Goal: Task Accomplishment & Management: Manage account settings

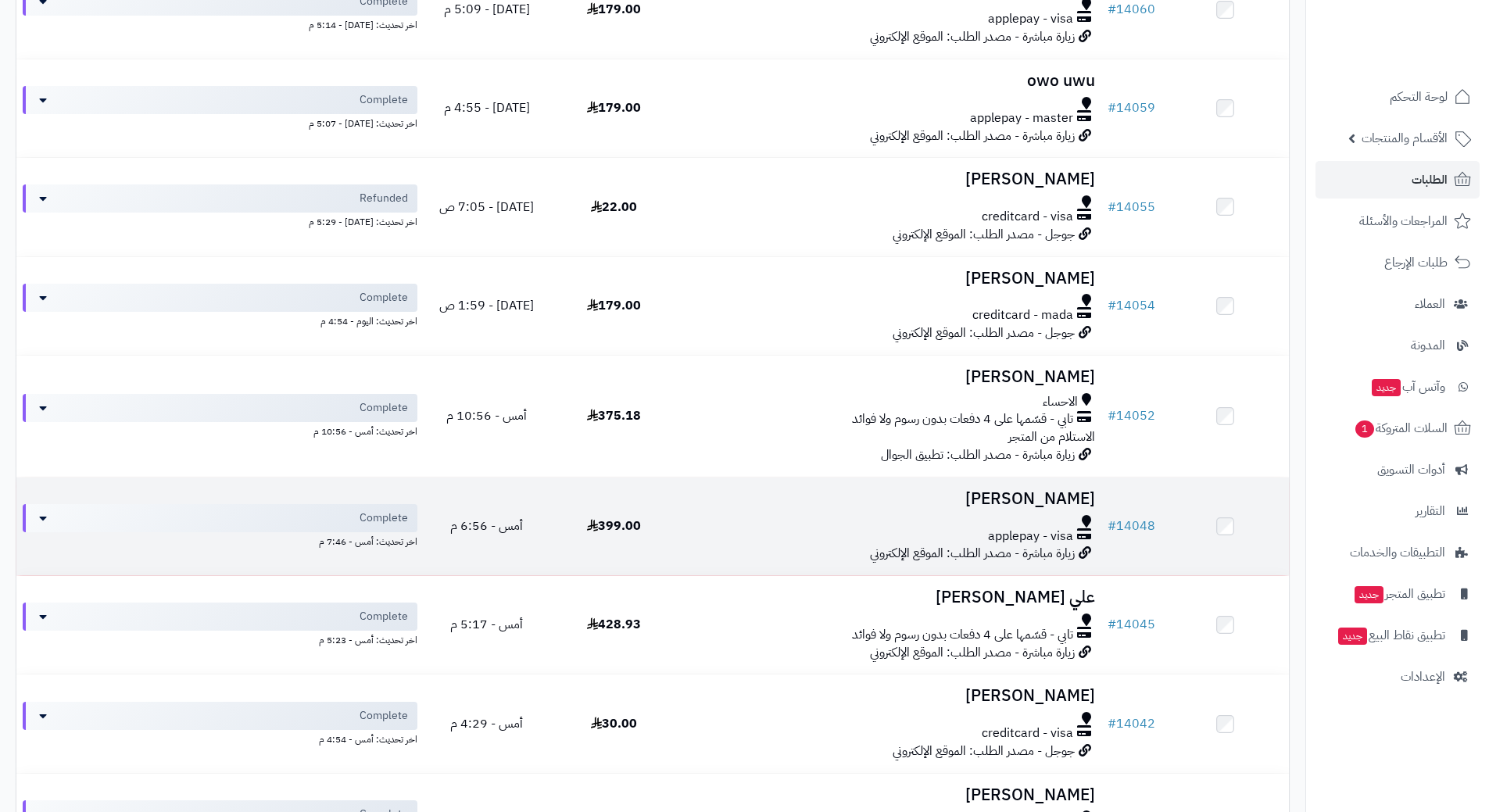
scroll to position [1094, 0]
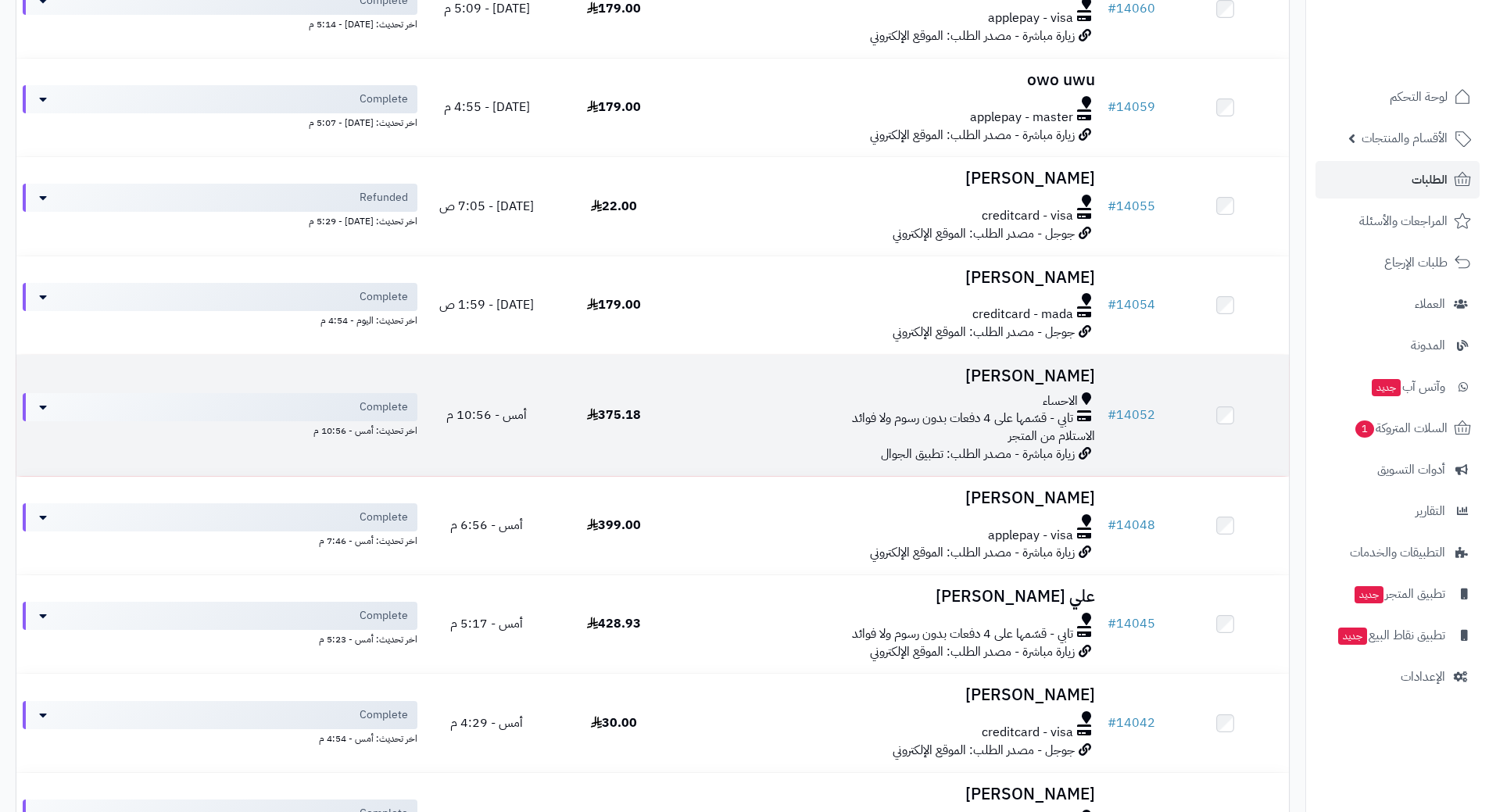
click at [743, 384] on td "قاسم الجديدان الاحساء تابي - قسّمها على 4 دفعات بدون رسوم ولا فوائد الاستلام من…" at bounding box center [889, 415] width 424 height 121
click at [747, 382] on h3 "قاسم الجديدان" at bounding box center [889, 376] width 411 height 18
click at [747, 382] on h3 "[PERSON_NAME]" at bounding box center [889, 376] width 411 height 18
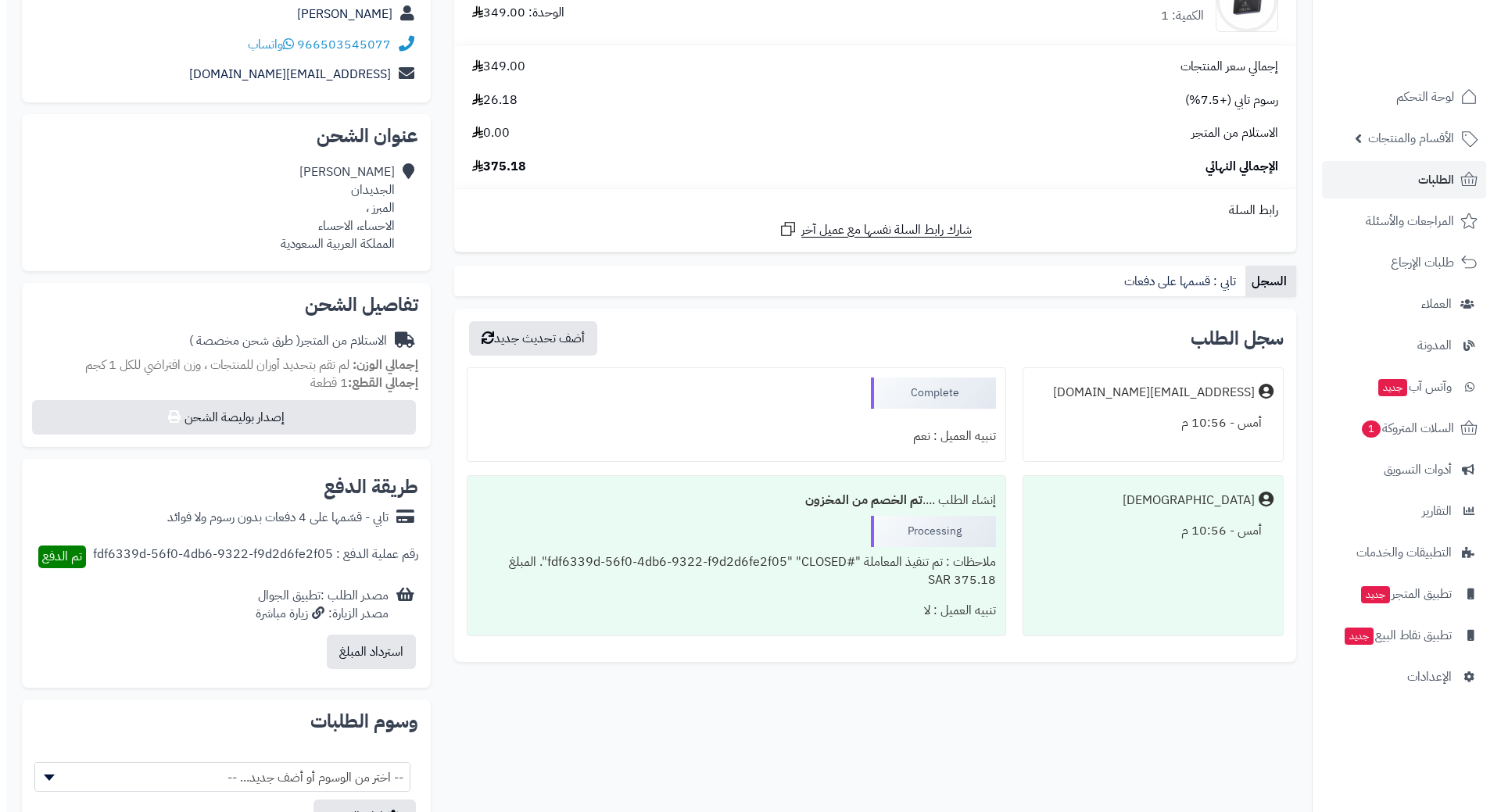
scroll to position [312, 0]
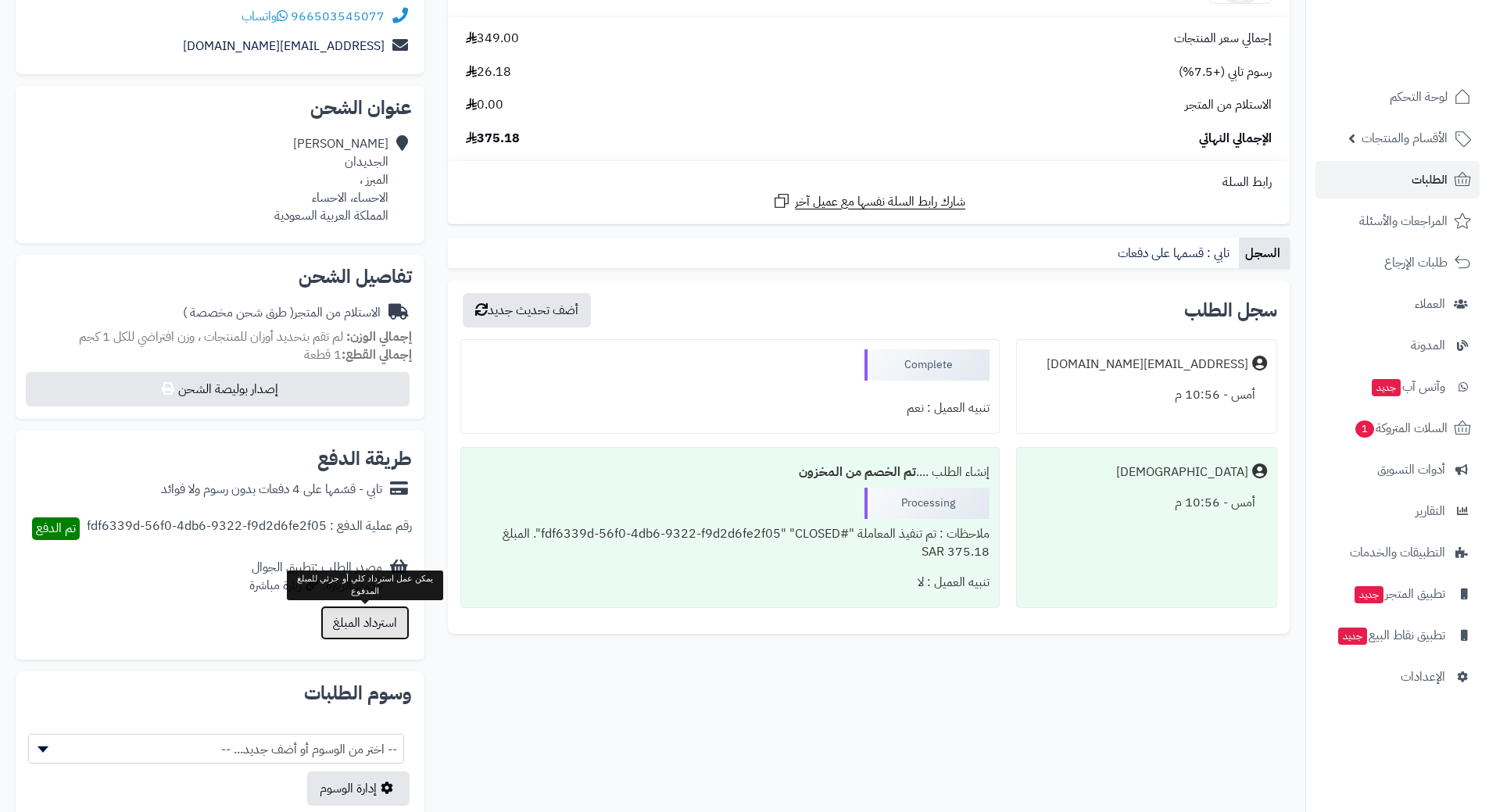
click at [366, 633] on button "استرداد المبلغ" at bounding box center [364, 623] width 89 height 34
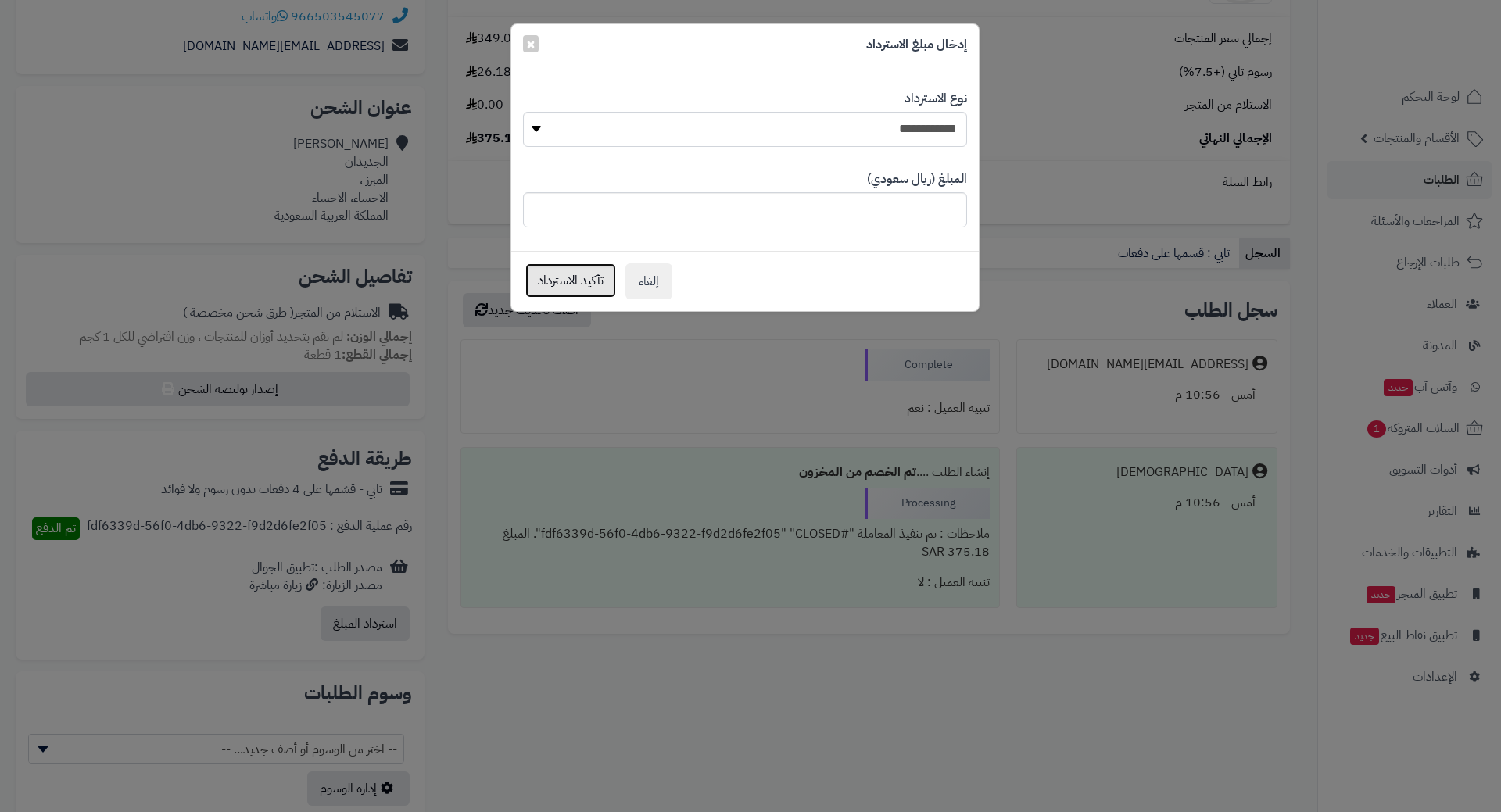
click at [576, 282] on button "تأكيد الاسترداد" at bounding box center [570, 280] width 91 height 34
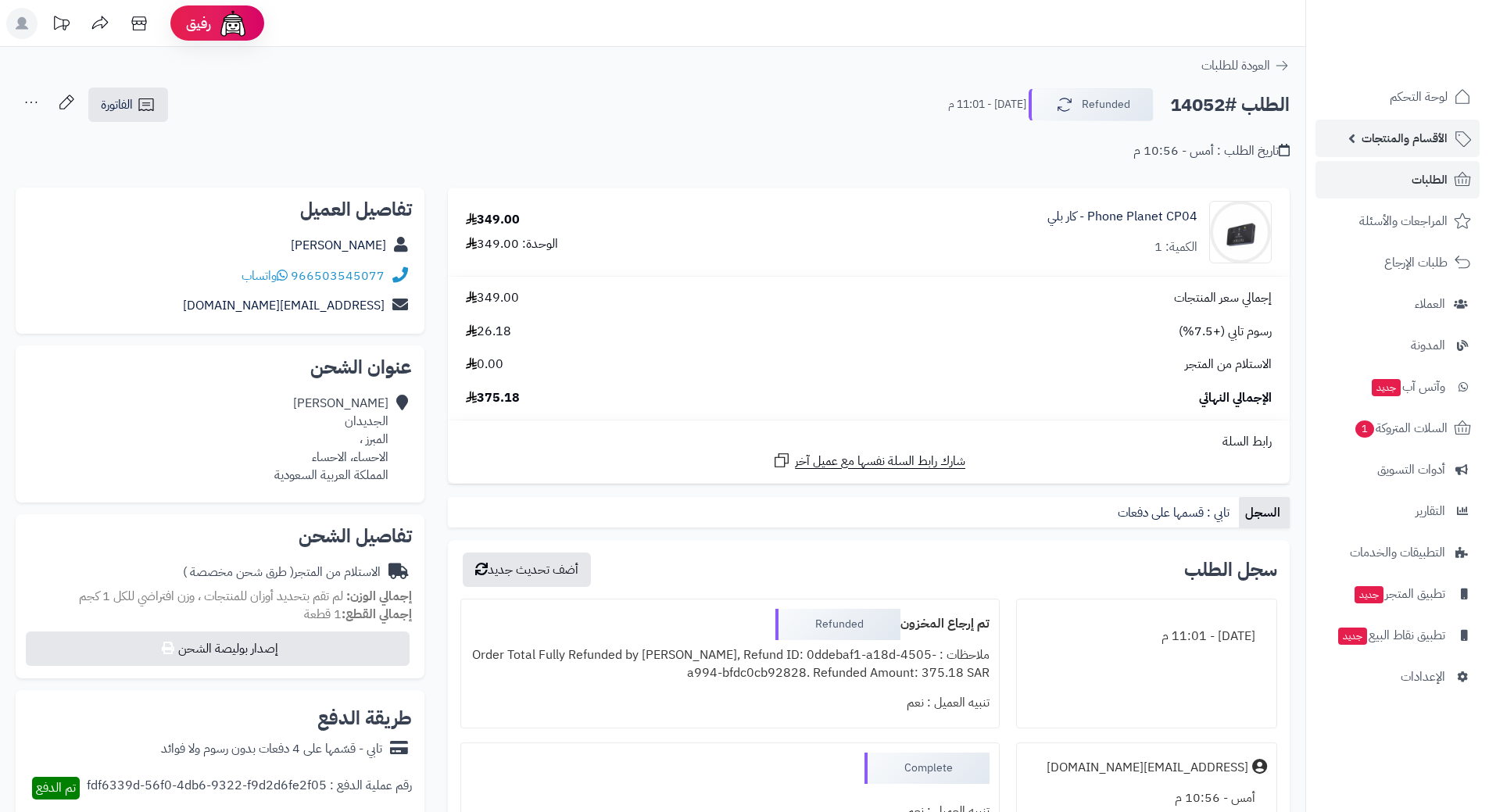
scroll to position [260, 0]
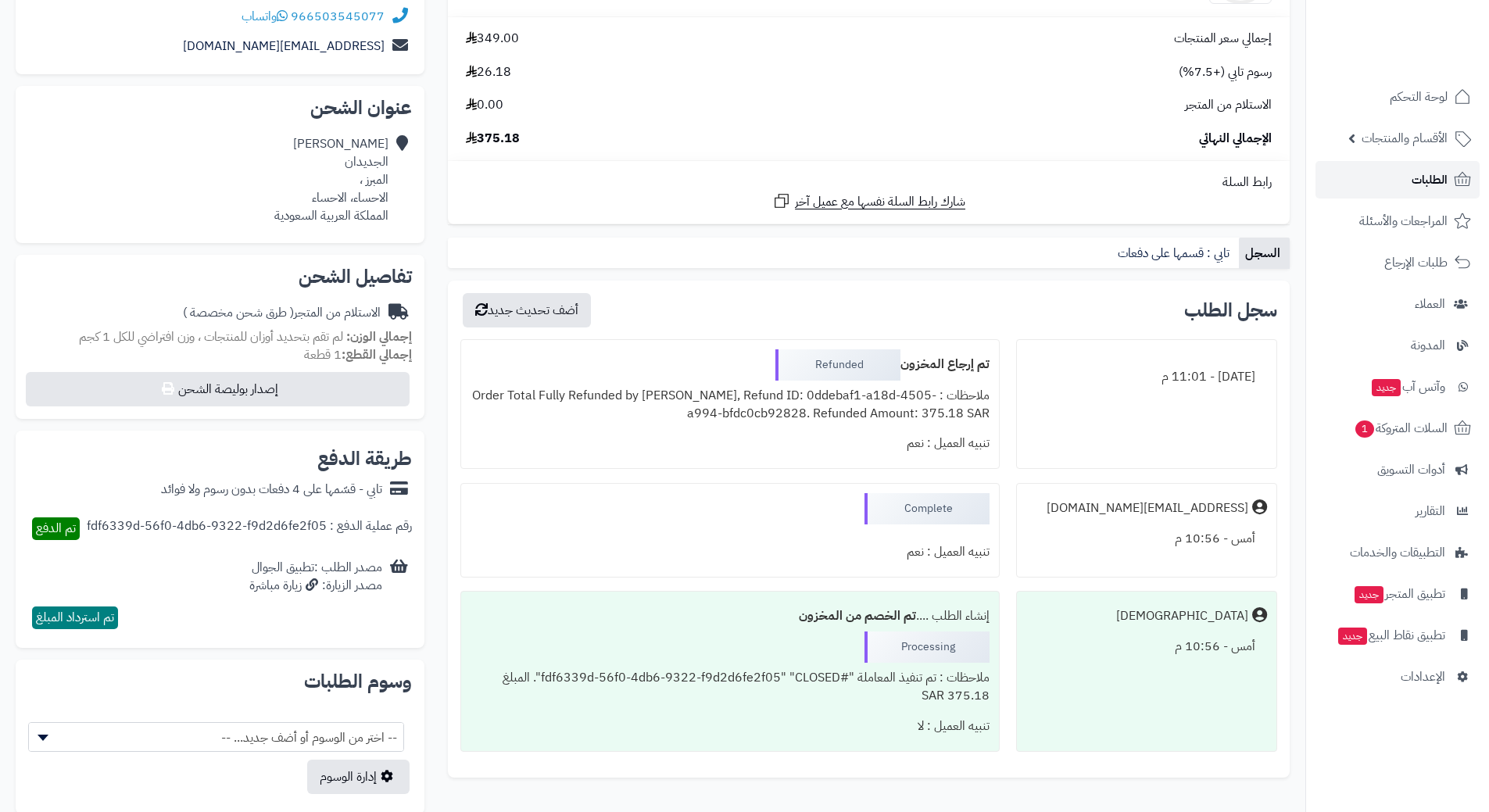
click at [1369, 168] on link "الطلبات" at bounding box center [1398, 179] width 165 height 37
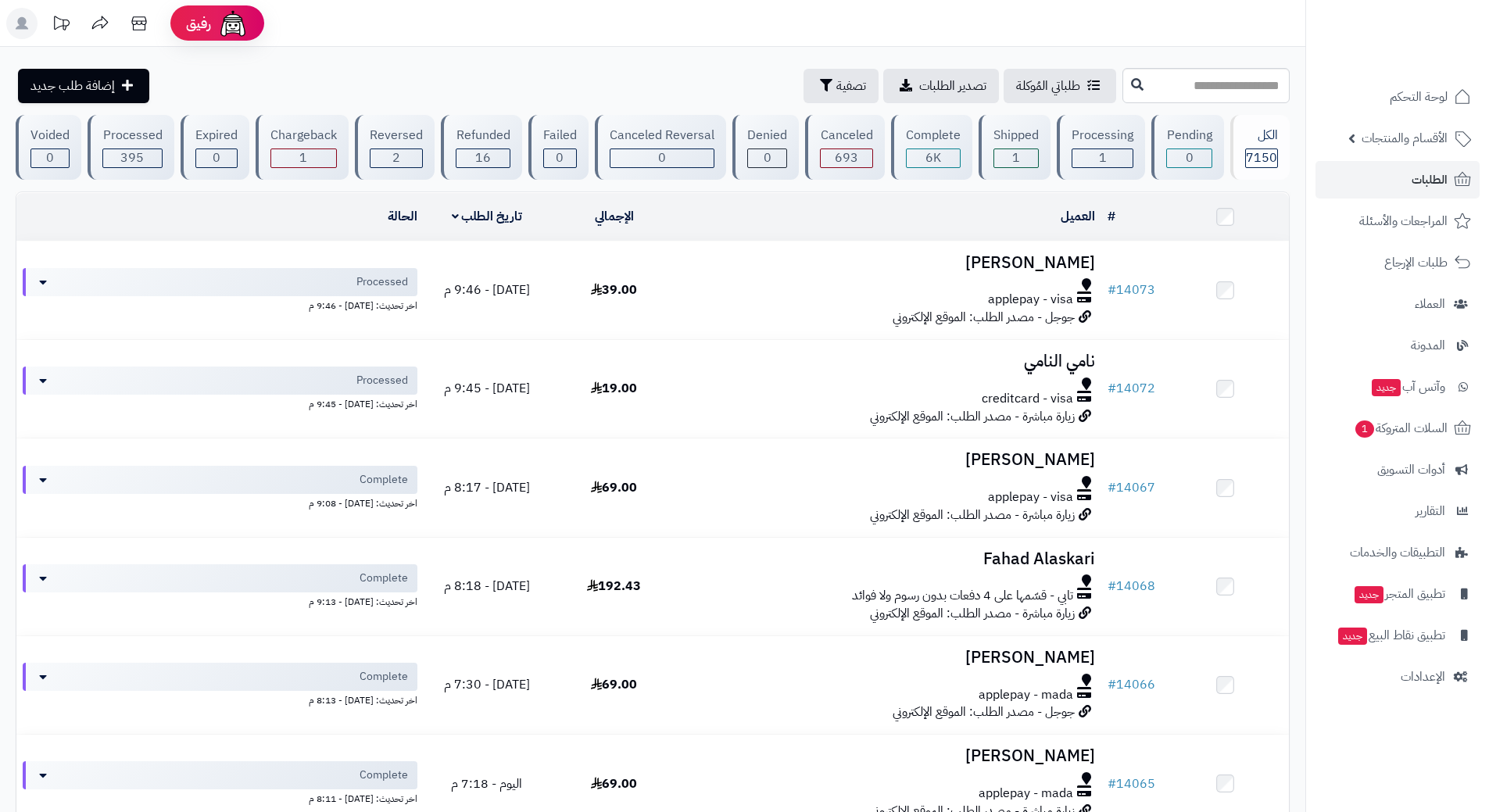
scroll to position [710, 0]
